Goal: Information Seeking & Learning: Learn about a topic

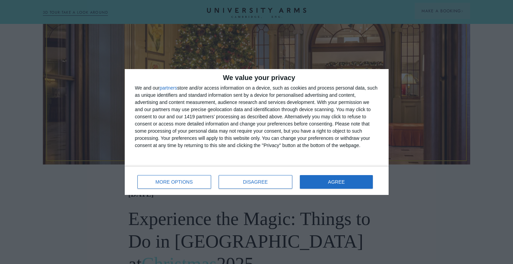
scroll to position [260, 0]
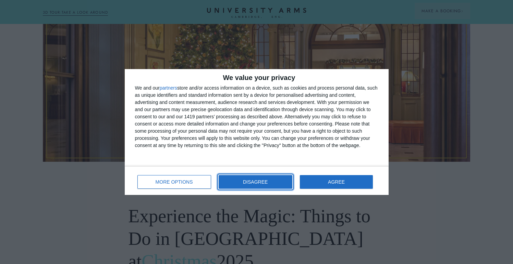
click at [244, 180] on button "DISAGREE" at bounding box center [255, 182] width 74 height 14
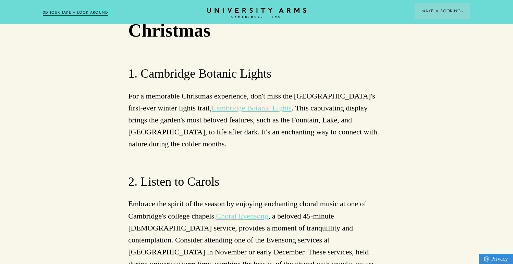
scroll to position [2041, 0]
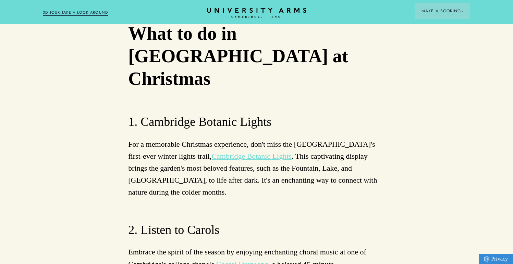
click at [248, 260] on link "Choral Evensong" at bounding box center [242, 264] width 52 height 9
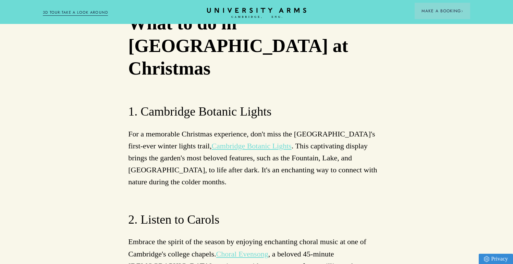
scroll to position [2060, 0]
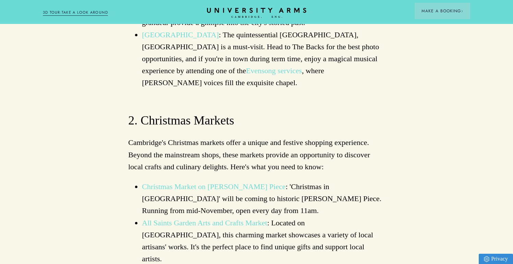
scroll to position [924, 0]
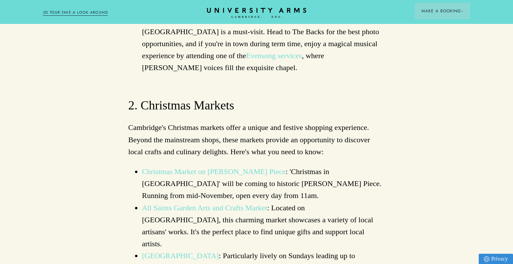
click at [259, 204] on link "All Saints Garden Arts and Crafts Market" at bounding box center [204, 208] width 125 height 9
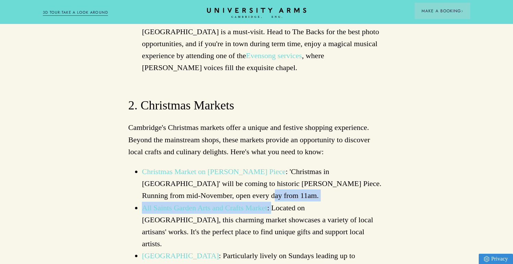
drag, startPoint x: 272, startPoint y: 134, endPoint x: 254, endPoint y: 119, distance: 22.9
click at [254, 166] on ul "Christmas Market on [PERSON_NAME] Piece : 'Christmas in [GEOGRAPHIC_DATA]' will…" at bounding box center [256, 250] width 256 height 169
copy ul "All Saints Garden Arts and Crafts Market :"
click at [376, 122] on p "Cambridge's Christmas markets offer a unique and festive shopping experience. B…" at bounding box center [256, 140] width 256 height 36
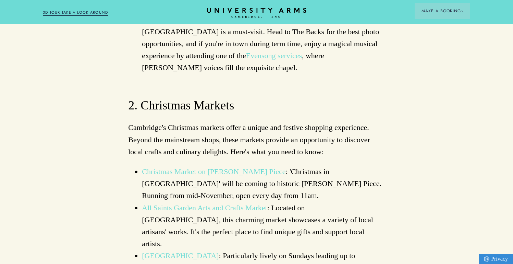
drag, startPoint x: 141, startPoint y: 205, endPoint x: 243, endPoint y: 205, distance: 101.3
click at [243, 205] on ul "Christmas Market on [PERSON_NAME] Piece : 'Christmas in [GEOGRAPHIC_DATA]' will…" at bounding box center [256, 250] width 256 height 169
copy link "[PERSON_NAME] Christmas Gift and Food Fair"
click at [343, 250] on li "[GEOGRAPHIC_DATA] : Particularly lively on Sundays leading up to Christmas, thi…" at bounding box center [263, 268] width 243 height 36
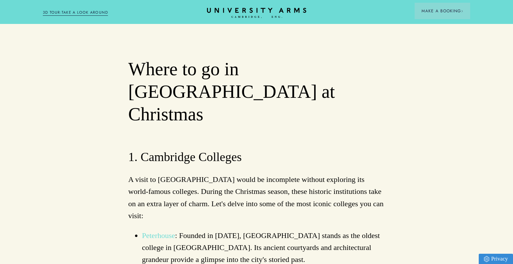
scroll to position [906, 0]
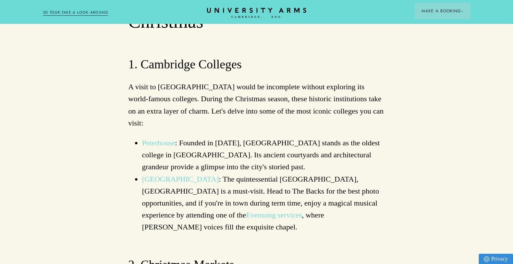
scroll to position [761, 0]
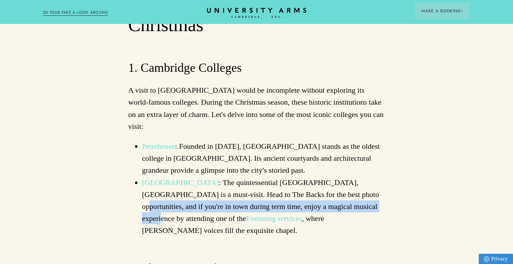
drag, startPoint x: 321, startPoint y: 122, endPoint x: 323, endPoint y: 130, distance: 9.0
click at [323, 177] on li "[GEOGRAPHIC_DATA] : The quintessential [GEOGRAPHIC_DATA], [GEOGRAPHIC_DATA] is …" at bounding box center [263, 207] width 243 height 60
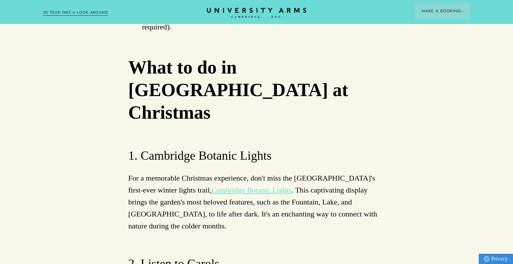
scroll to position [2101, 0]
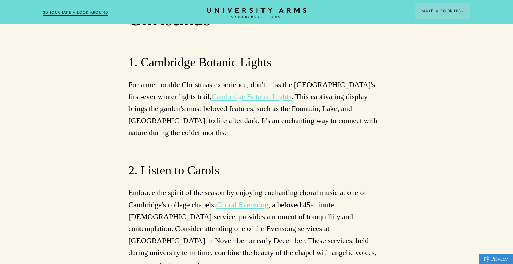
click at [255, 201] on link "Choral Evensong" at bounding box center [242, 205] width 52 height 9
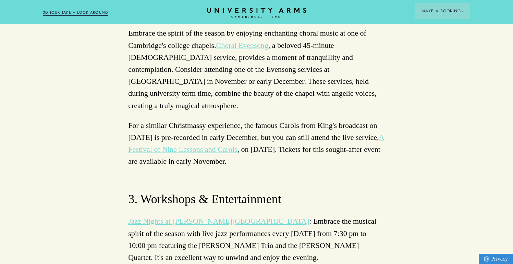
scroll to position [2269, 0]
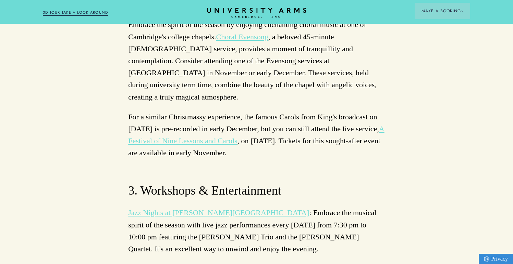
click at [206, 209] on link "Jazz Nights at [PERSON_NAME][GEOGRAPHIC_DATA]" at bounding box center [218, 213] width 181 height 9
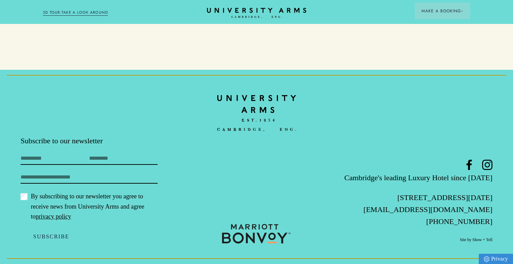
scroll to position [1059, 0]
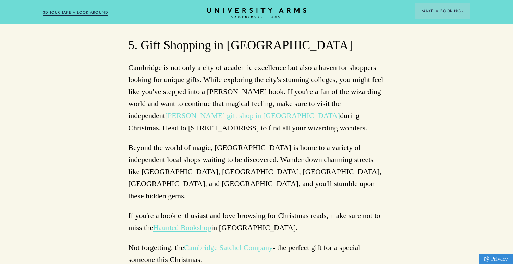
scroll to position [2787, 0]
